Goal: Information Seeking & Learning: Learn about a topic

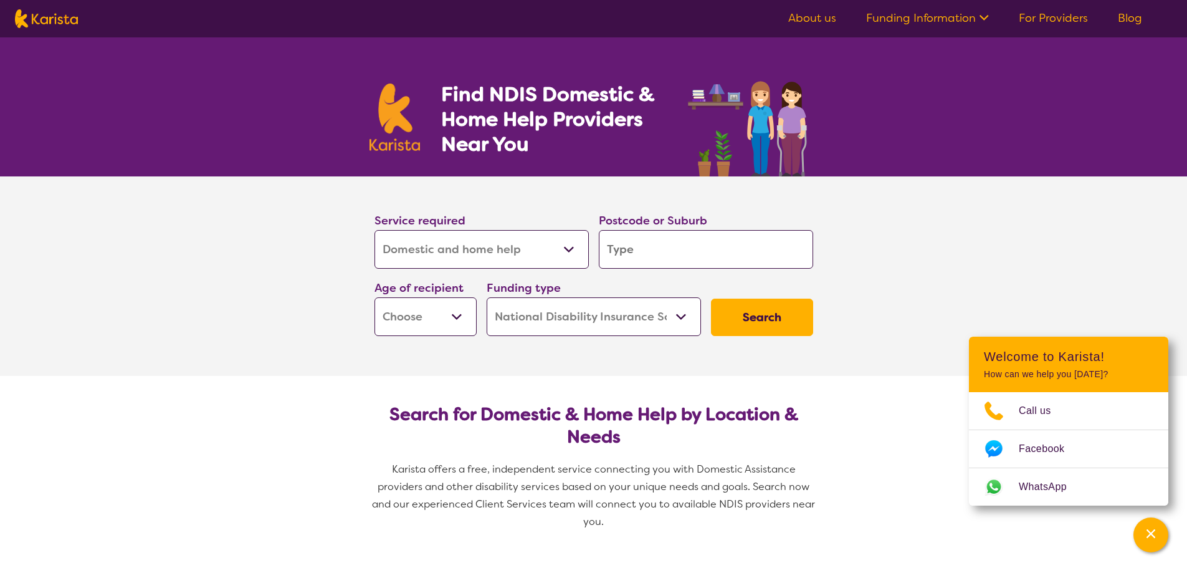
select select "Domestic and home help"
select select "NDIS"
select select "Domestic and home help"
select select "NDIS"
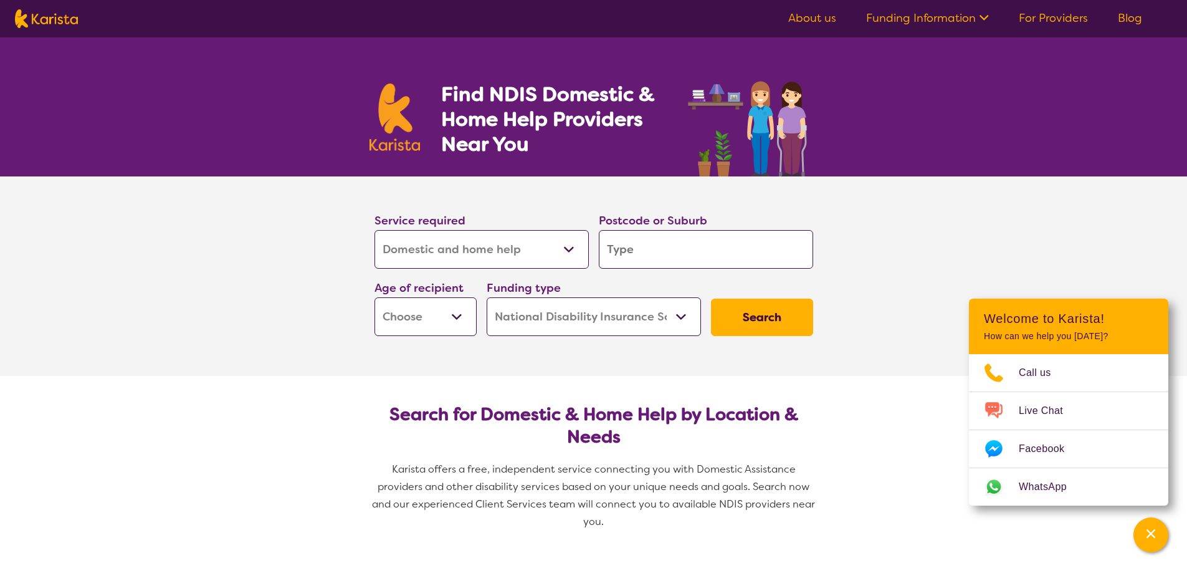
click at [462, 260] on select "Allied Health Assistant Assessment ([MEDICAL_DATA] or [MEDICAL_DATA]) Behaviour…" at bounding box center [481, 249] width 214 height 39
select select "NDIS Support Coordination"
click at [374, 230] on select "Allied Health Assistant Assessment ([MEDICAL_DATA] or [MEDICAL_DATA]) Behaviour…" at bounding box center [481, 249] width 214 height 39
select select "NDIS Support Coordination"
click at [678, 260] on input "search" at bounding box center [706, 249] width 214 height 39
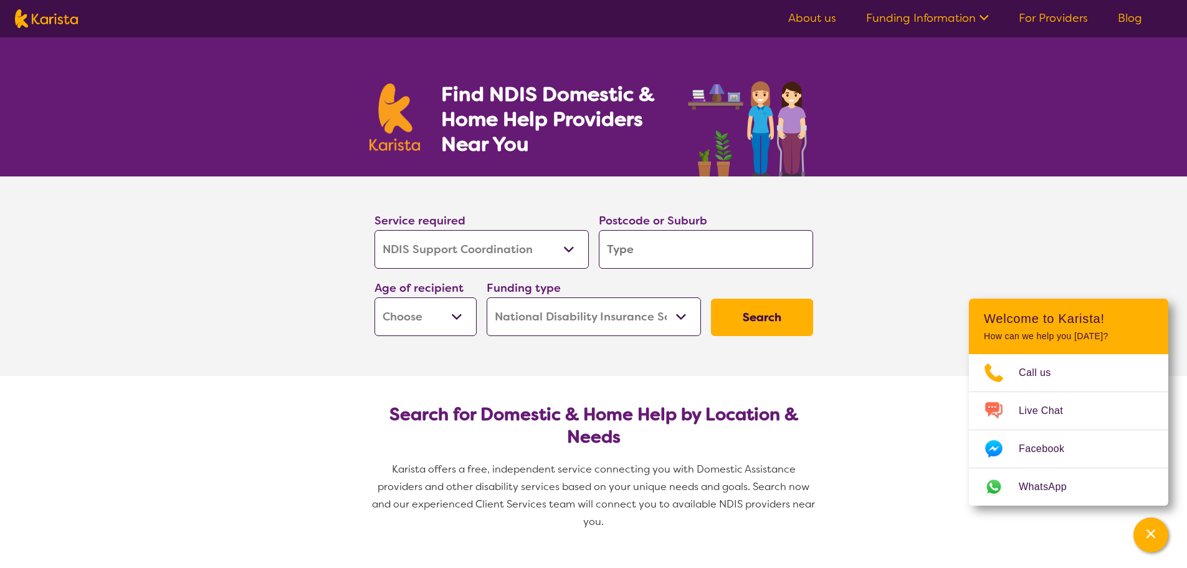
type input "0"
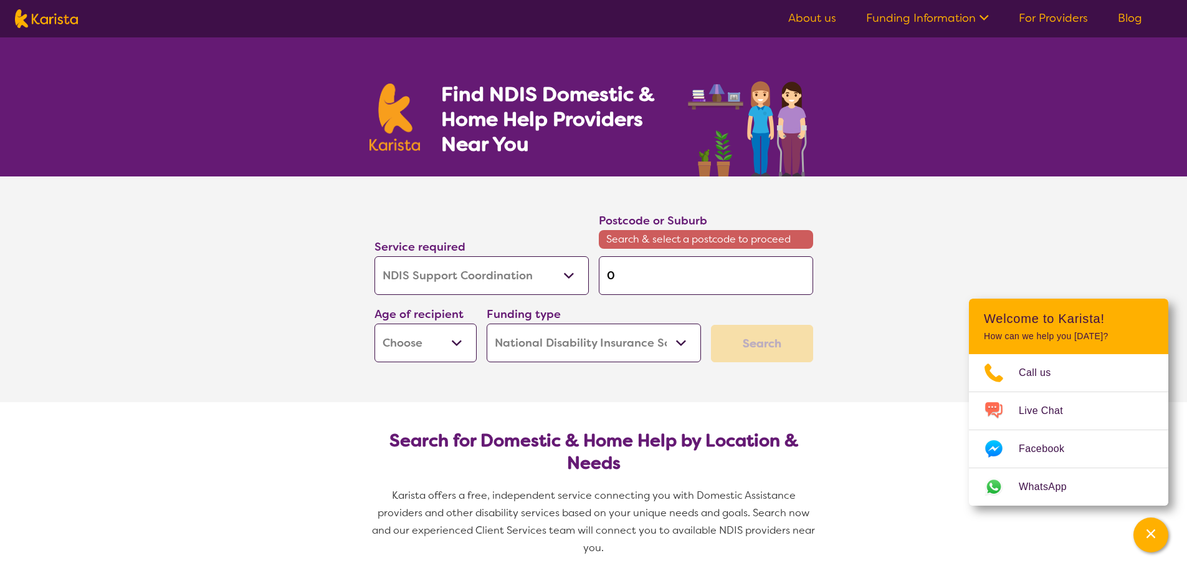
type input "06"
type input "0"
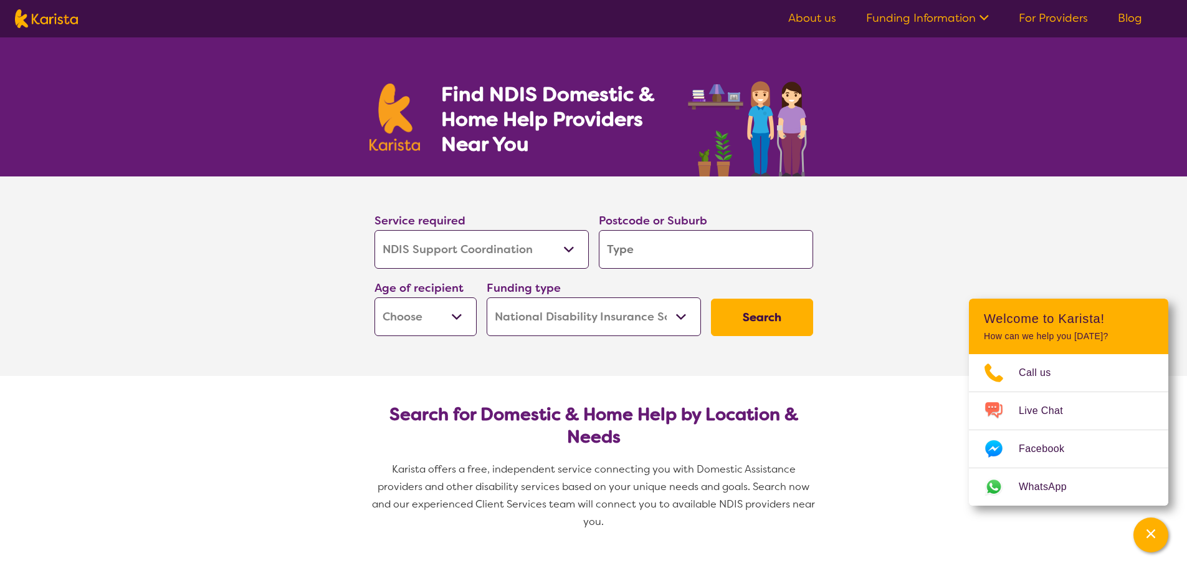
type input "6"
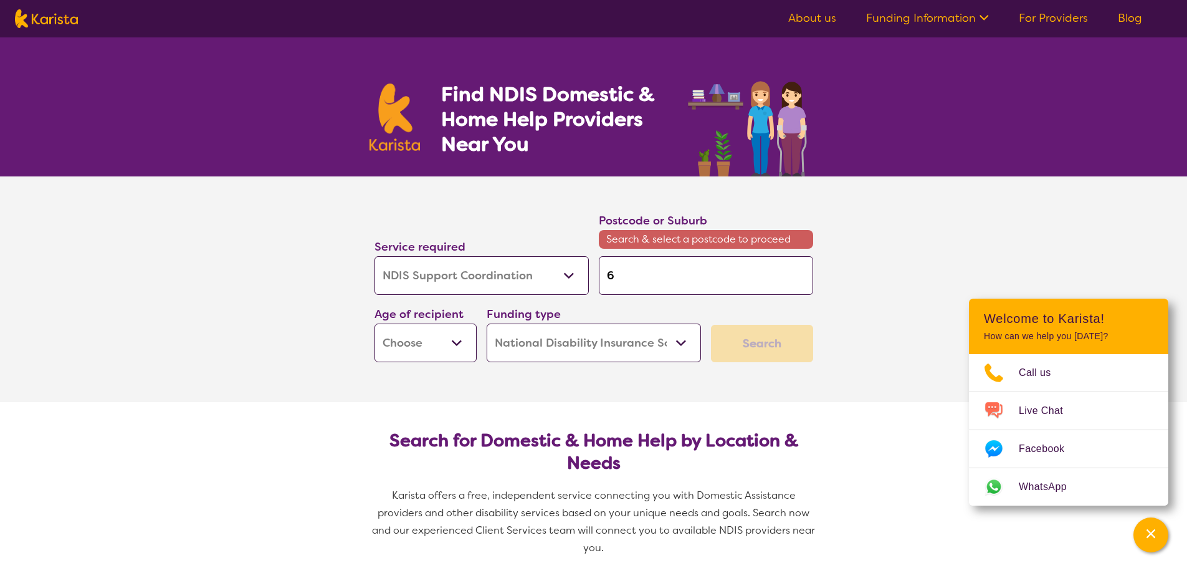
type input "60"
type input "605"
type input "6059"
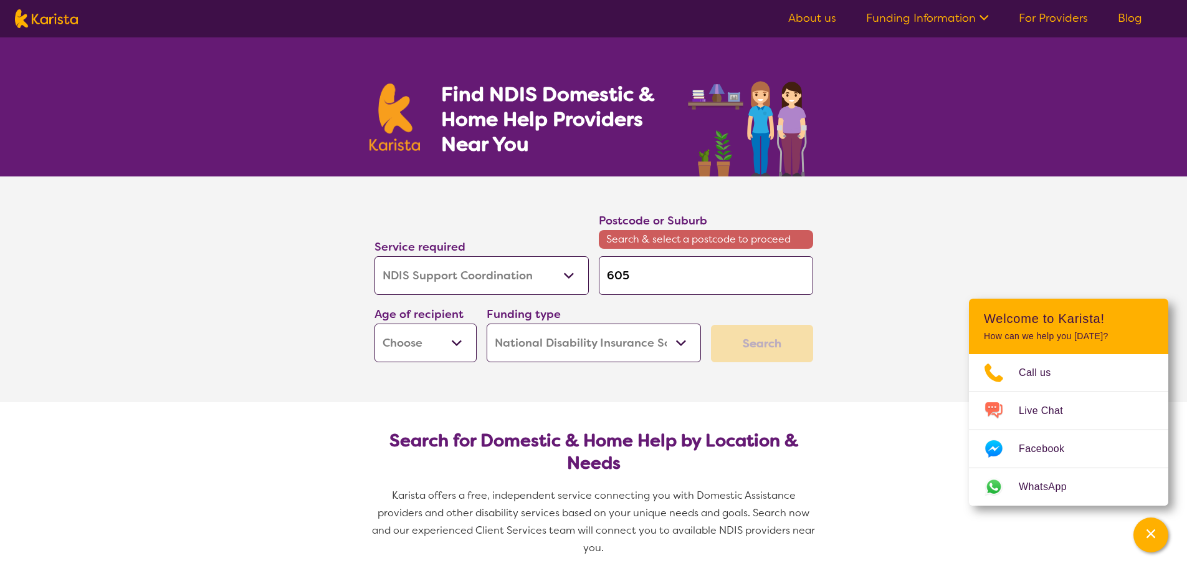
type input "6059"
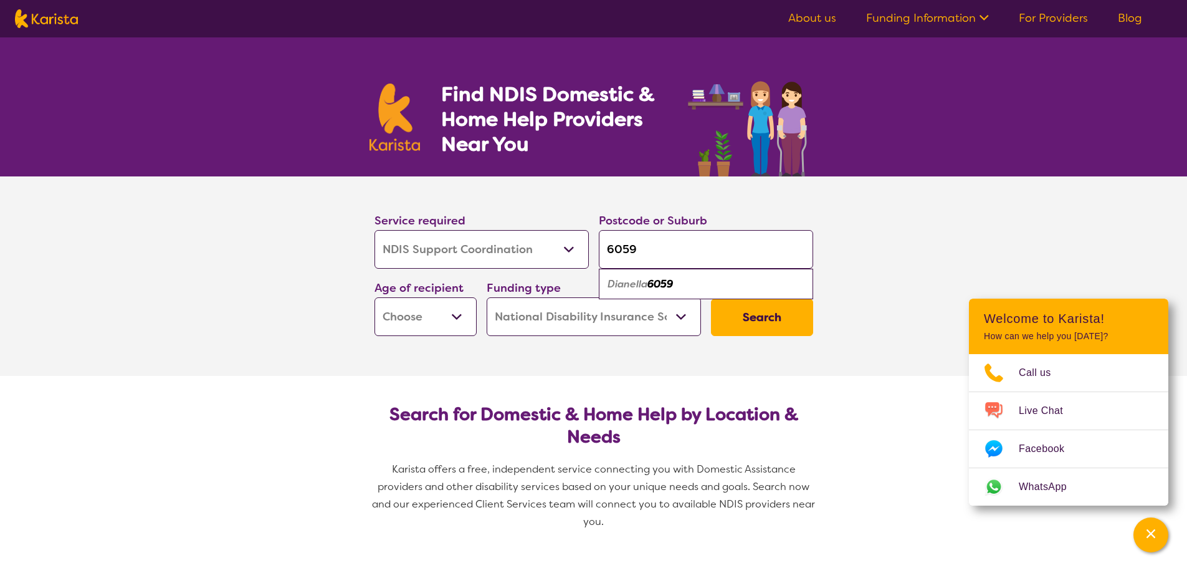
type input "6059"
click at [467, 316] on select "Early Childhood - 0 to 9 Child - 10 to 11 Adolescent - 12 to 17 Adult - 18 to 6…" at bounding box center [425, 316] width 102 height 39
select select "AD"
click at [374, 297] on select "Early Childhood - 0 to 9 Child - 10 to 11 Adolescent - 12 to 17 Adult - 18 to 6…" at bounding box center [425, 316] width 102 height 39
select select "AD"
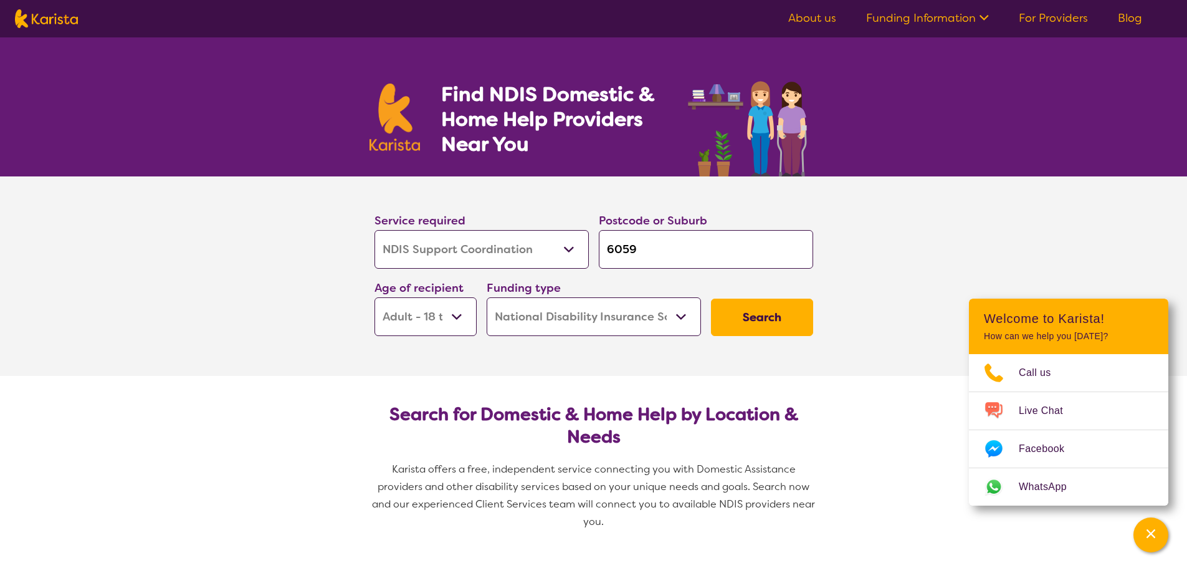
click at [574, 320] on select "Home Care Package (HCP) National Disability Insurance Scheme (NDIS) I don't know" at bounding box center [594, 316] width 214 height 39
click at [487, 297] on select "Home Care Package (HCP) National Disability Insurance Scheme (NDIS) I don't know" at bounding box center [594, 316] width 214 height 39
click at [773, 316] on button "Search" at bounding box center [762, 316] width 102 height 37
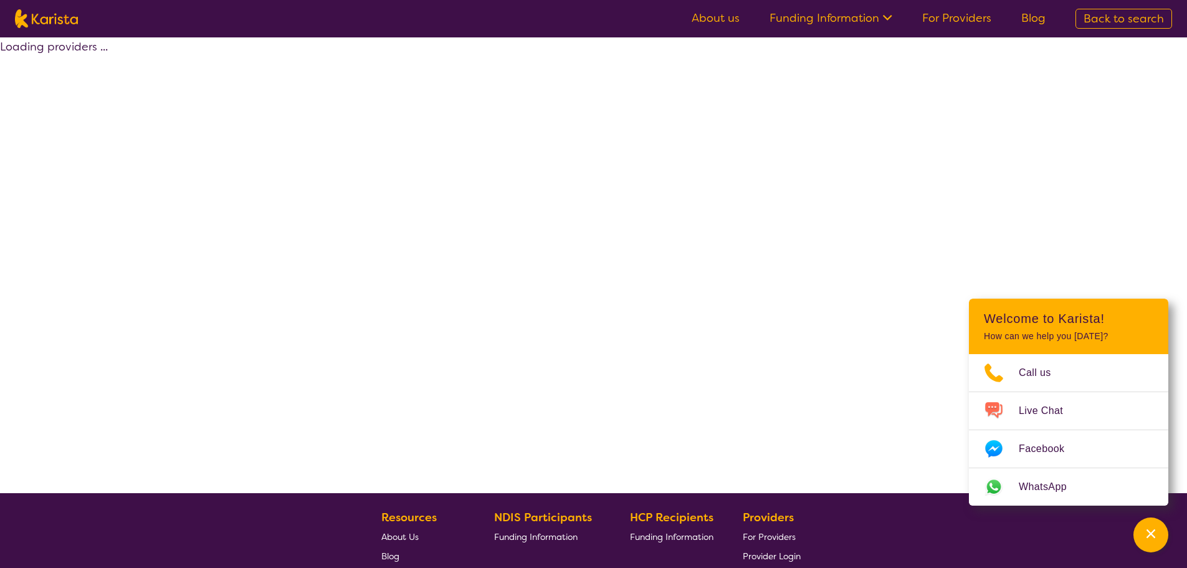
select select "by_score"
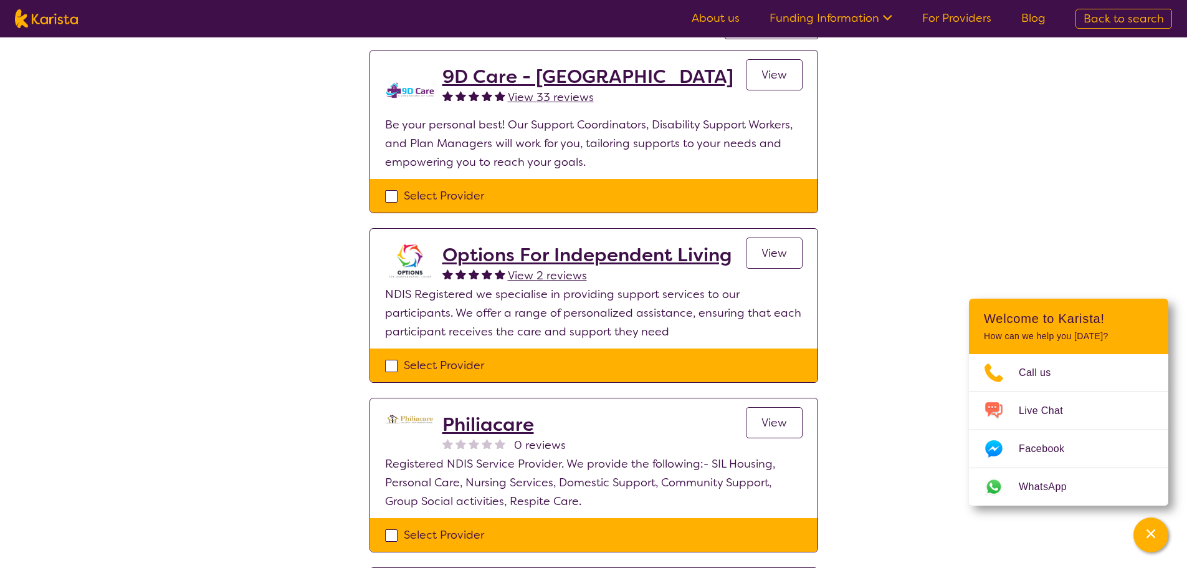
scroll to position [125, 0]
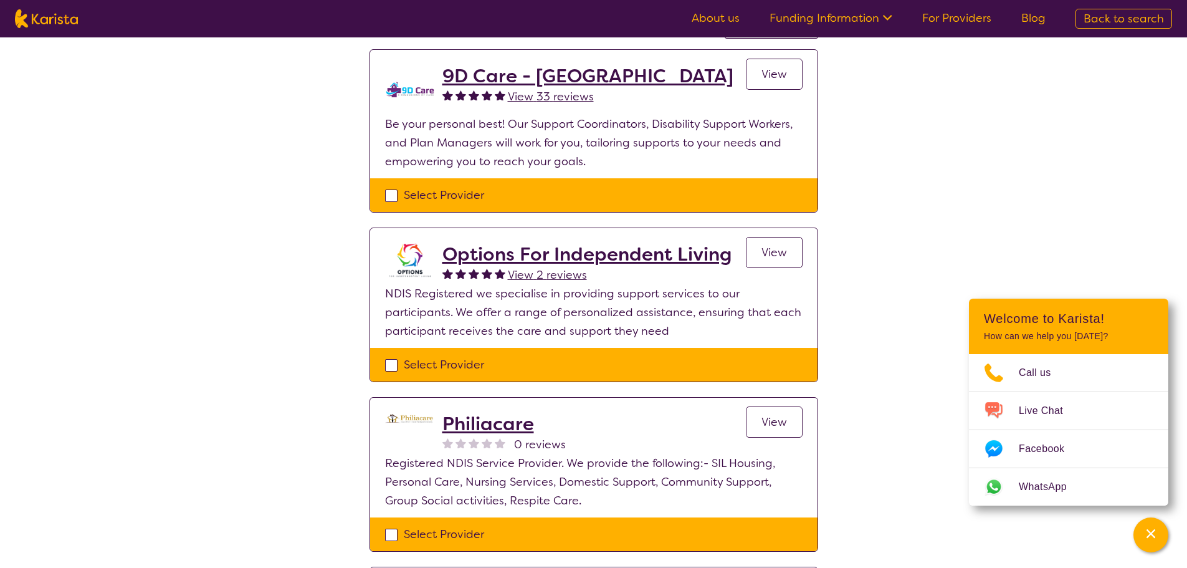
click at [758, 252] on link "View" at bounding box center [774, 252] width 57 height 31
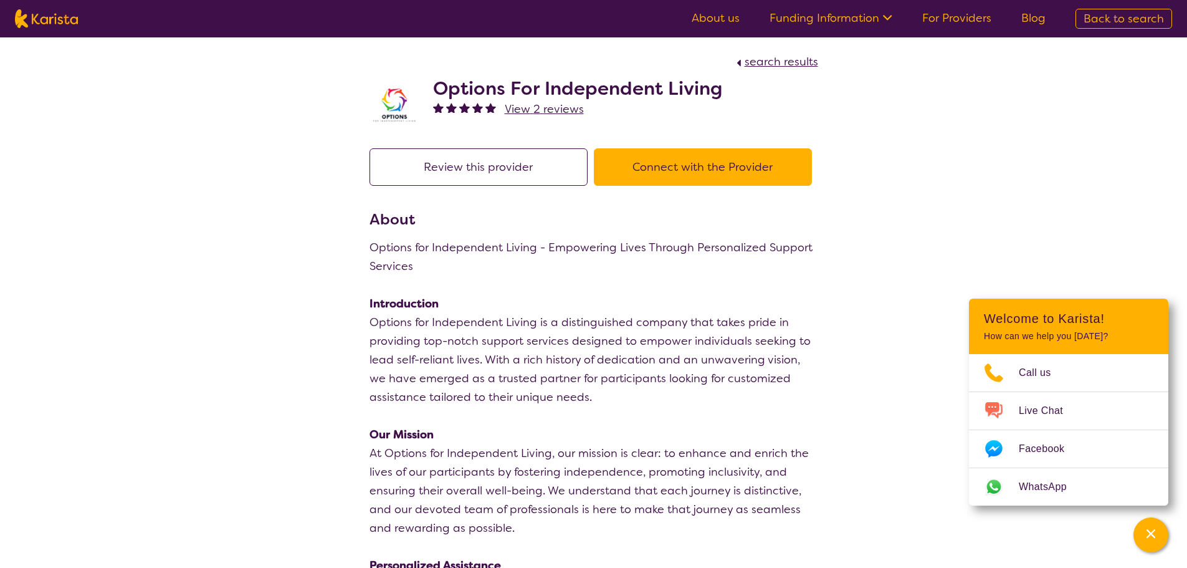
scroll to position [125, 0]
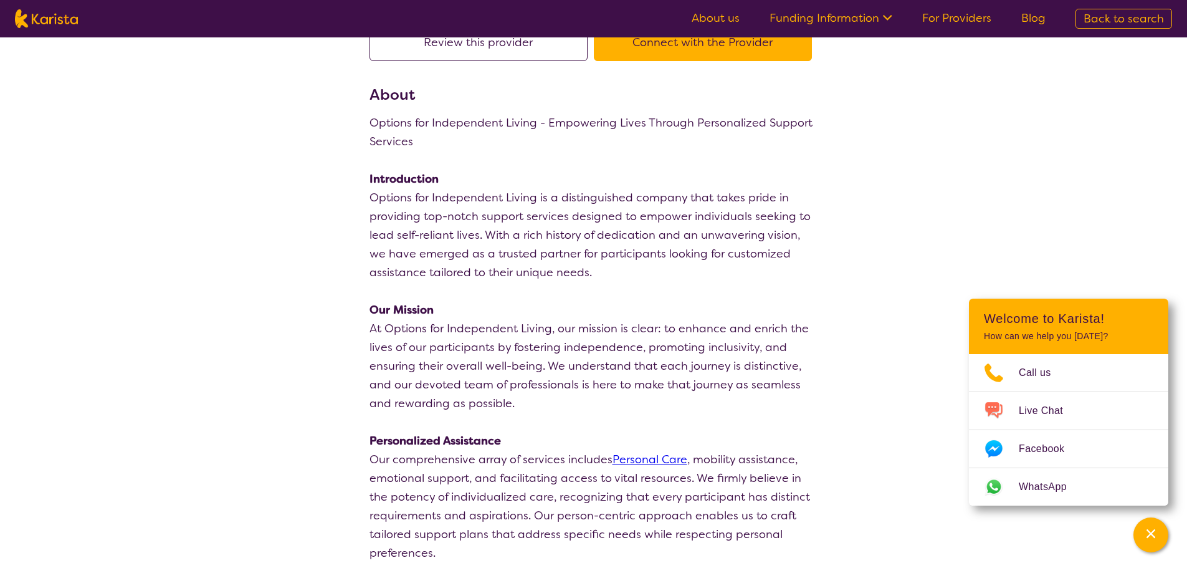
select select "by_score"
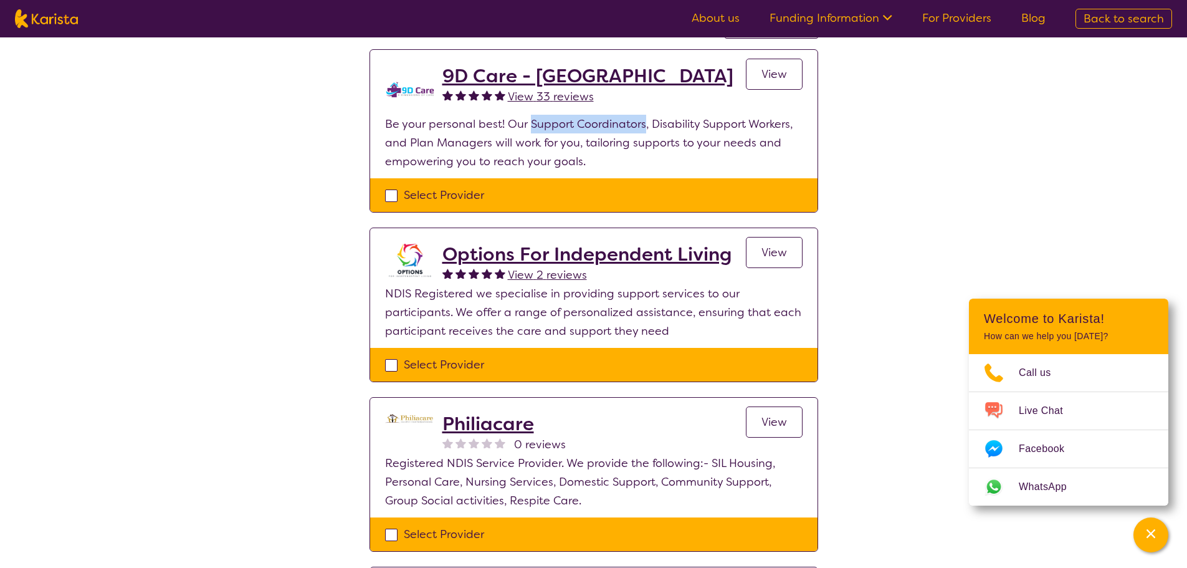
drag, startPoint x: 530, startPoint y: 121, endPoint x: 643, endPoint y: 124, distance: 112.8
click at [643, 124] on p "Be your personal best! Our Support Coordinators, Disability Support Workers, an…" at bounding box center [593, 143] width 417 height 56
copy p "Support Coordinators"
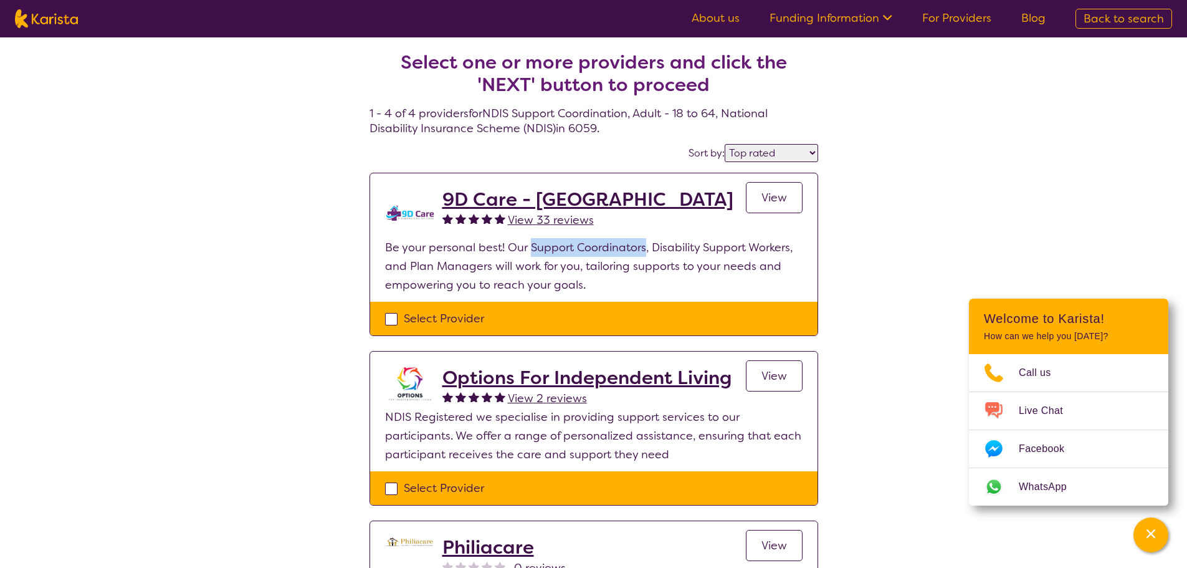
scroll to position [0, 0]
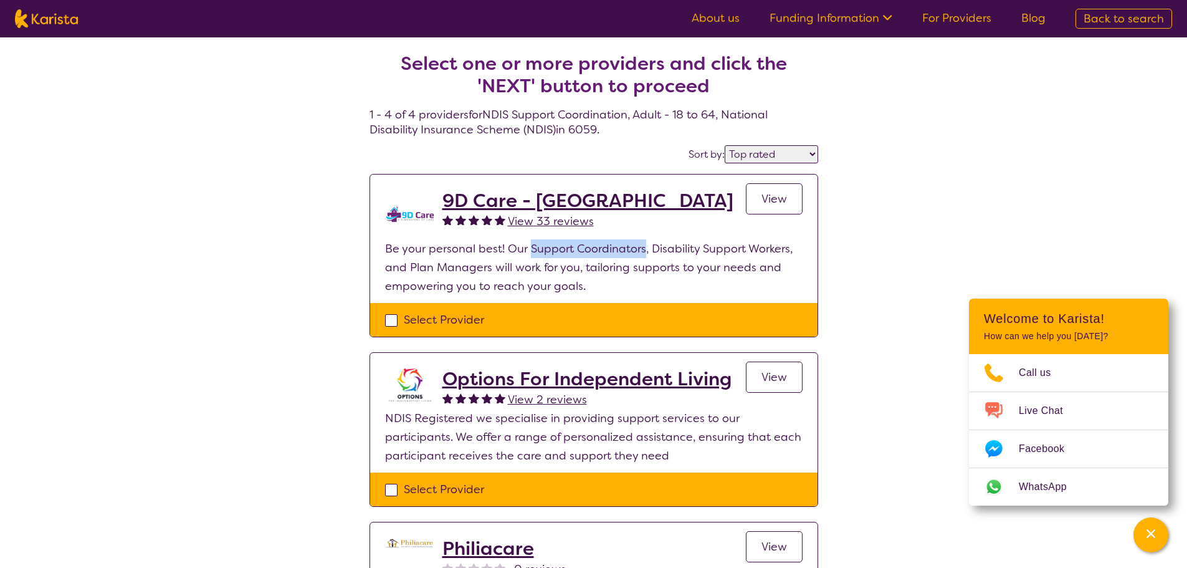
click at [783, 204] on span "View" at bounding box center [774, 198] width 26 height 15
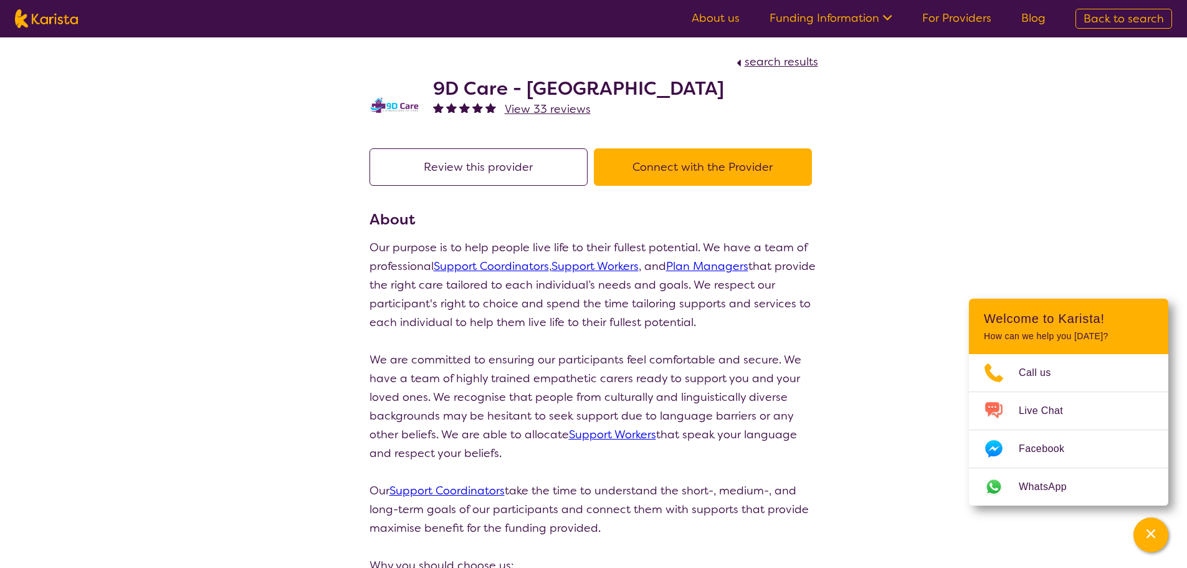
drag, startPoint x: 848, startPoint y: 23, endPoint x: 843, endPoint y: 31, distance: 9.0
click at [844, 27] on ul "About us Funding Information NDIS - National Disability Insurance Scheme HCP - …" at bounding box center [869, 19] width 384 height 20
click at [861, 18] on link "Funding Information" at bounding box center [830, 18] width 123 height 15
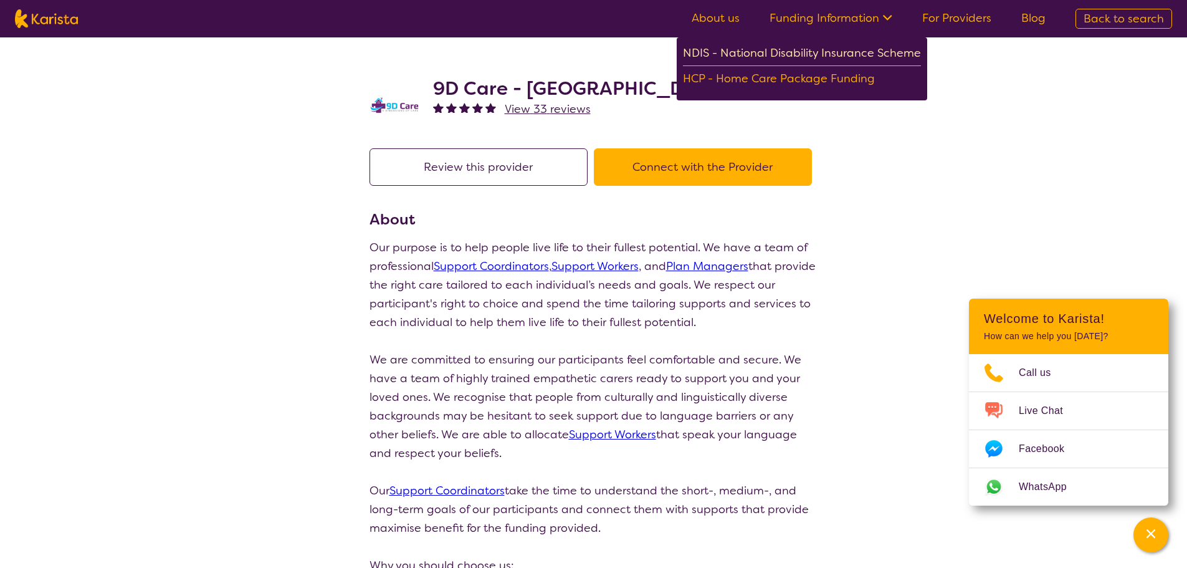
click at [804, 44] on div "NDIS - National Disability Insurance Scheme" at bounding box center [802, 55] width 238 height 22
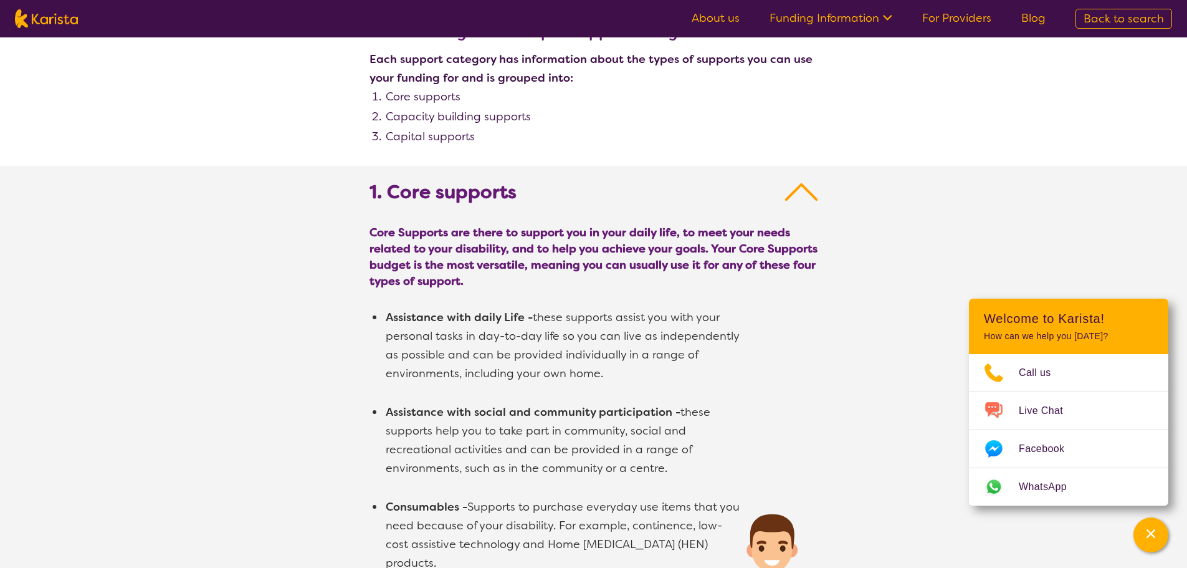
scroll to position [748, 0]
